Goal: Register for event/course

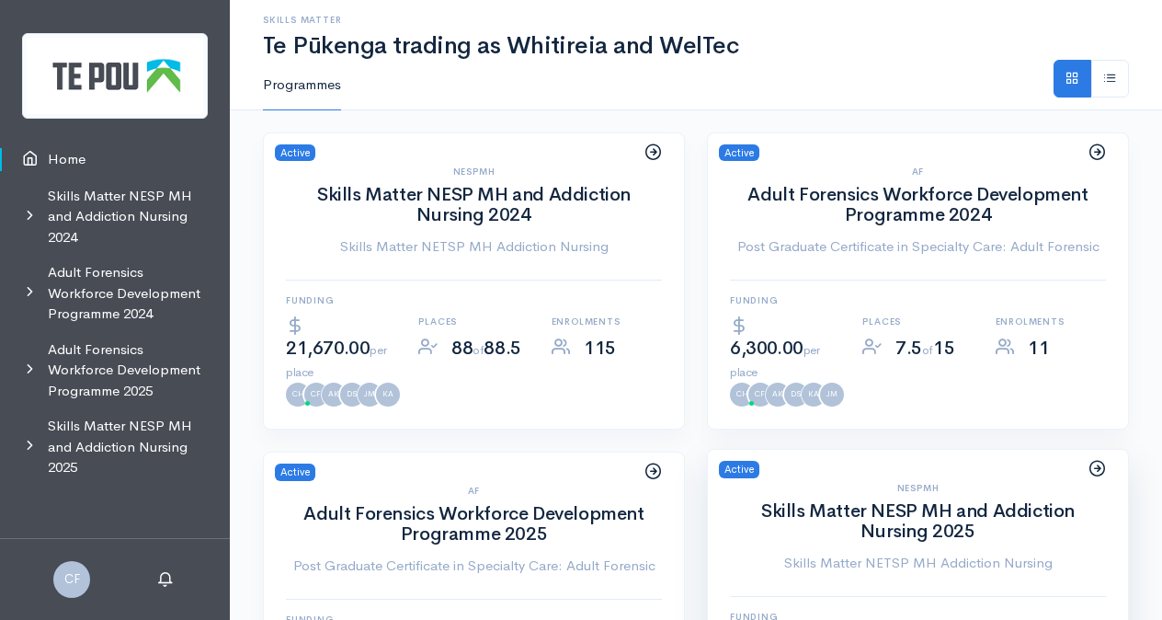
scroll to position [165, 0]
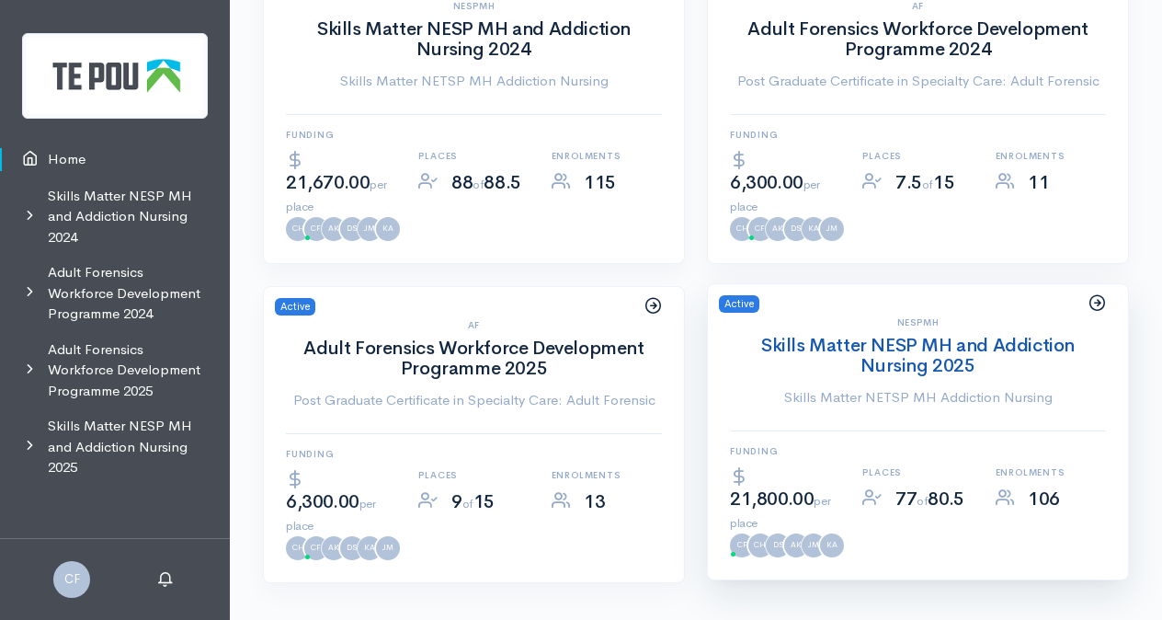
click at [939, 334] on link "Skills Matter NESP MH and Addiction Nursing 2025" at bounding box center [917, 355] width 313 height 43
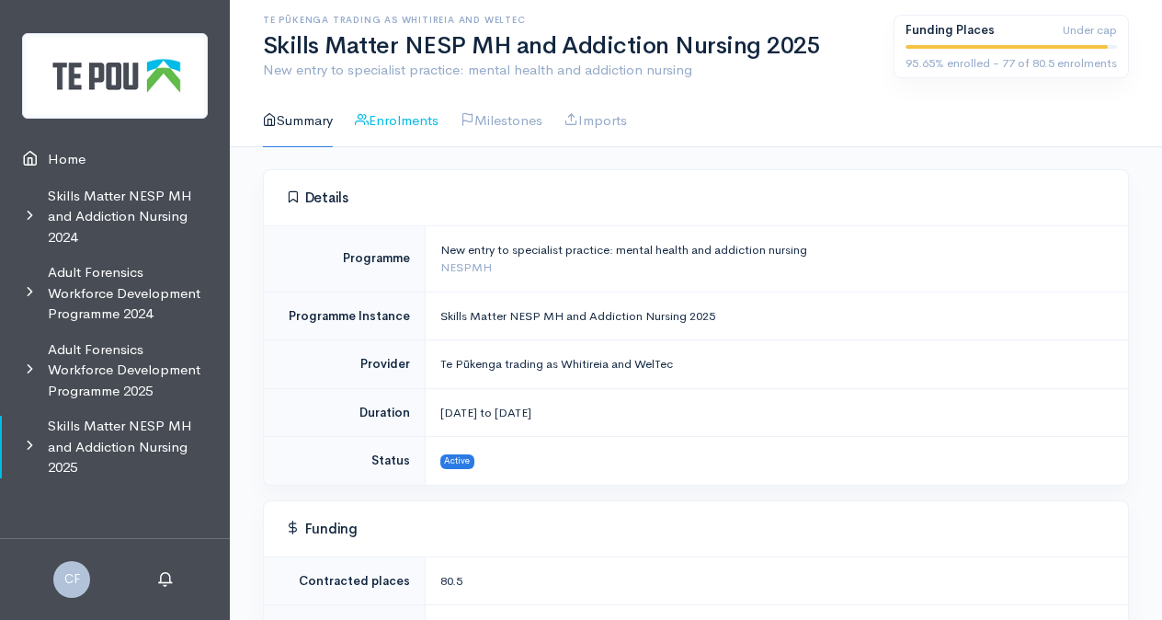
click at [418, 125] on link "Enrolments" at bounding box center [397, 121] width 84 height 52
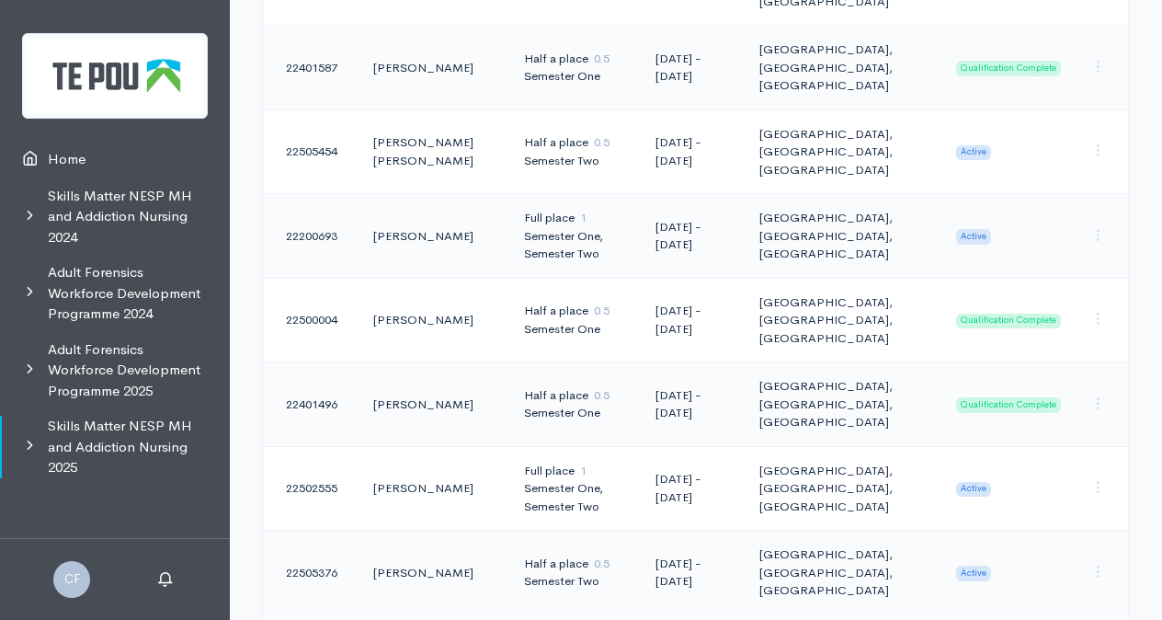
scroll to position [8676, 0]
